Goal: Check status: Check status

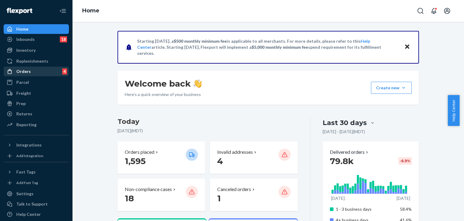
click at [34, 70] on div "Orders 4" at bounding box center [36, 71] width 64 height 8
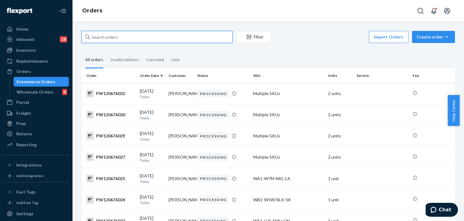
paste input "pw120652135"
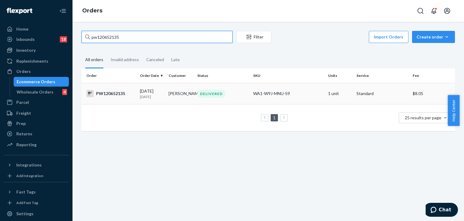
type input "pw120652135"
drag, startPoint x: 271, startPoint y: 90, endPoint x: 306, endPoint y: 99, distance: 36.9
click at [272, 90] on td "WA1-W9J-MNU-S9" at bounding box center [288, 93] width 75 height 21
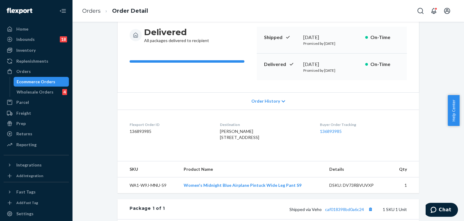
scroll to position [59, 0]
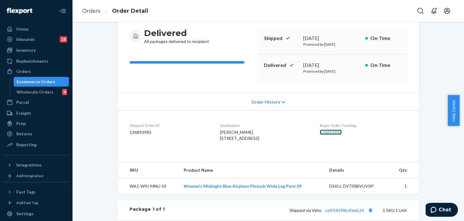
click at [328, 131] on link "136893985" at bounding box center [331, 131] width 22 height 5
